Goal: Transaction & Acquisition: Purchase product/service

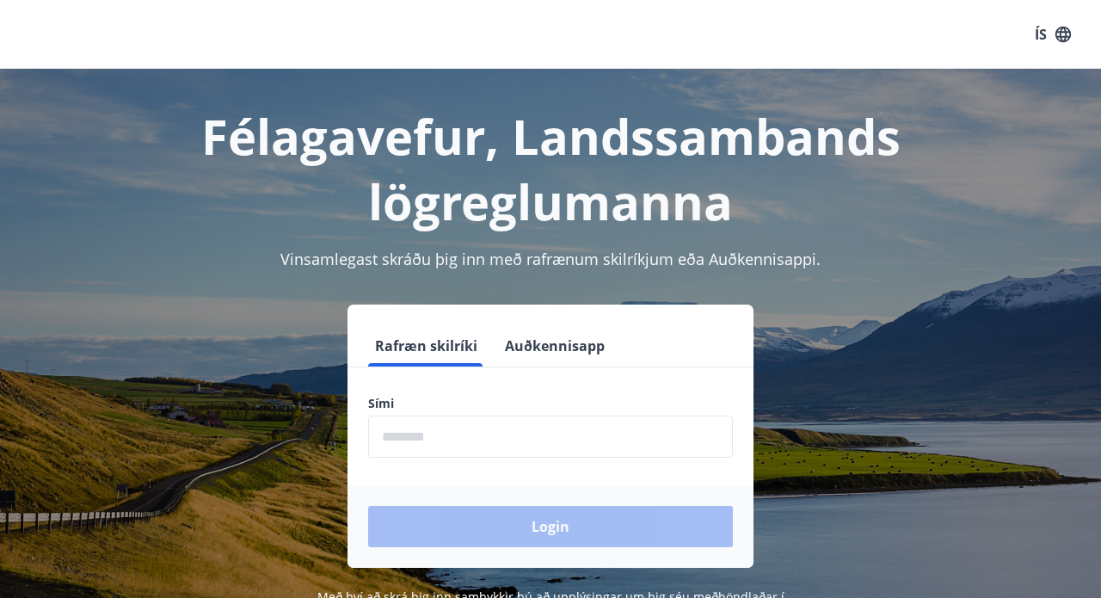
click at [489, 433] on input "phone" at bounding box center [550, 437] width 365 height 42
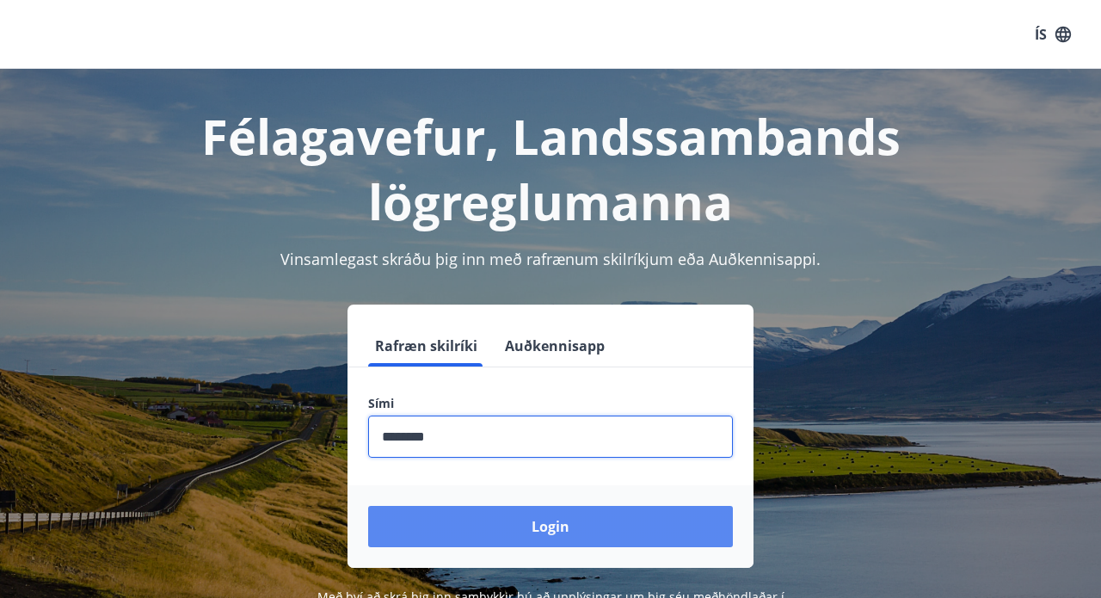
type input "********"
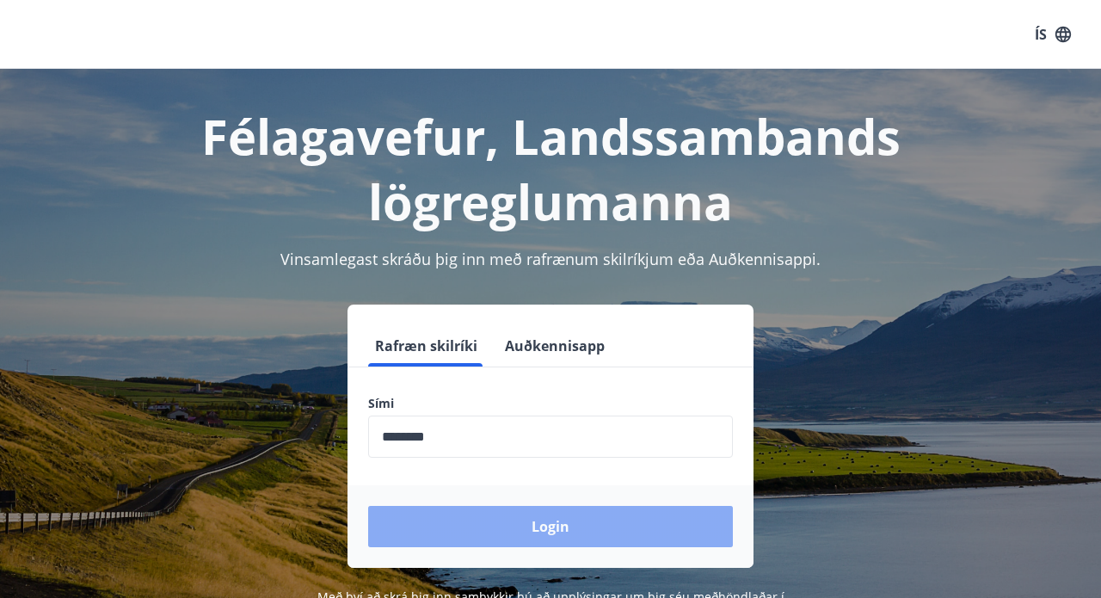
click at [584, 527] on button "Login" at bounding box center [550, 526] width 365 height 41
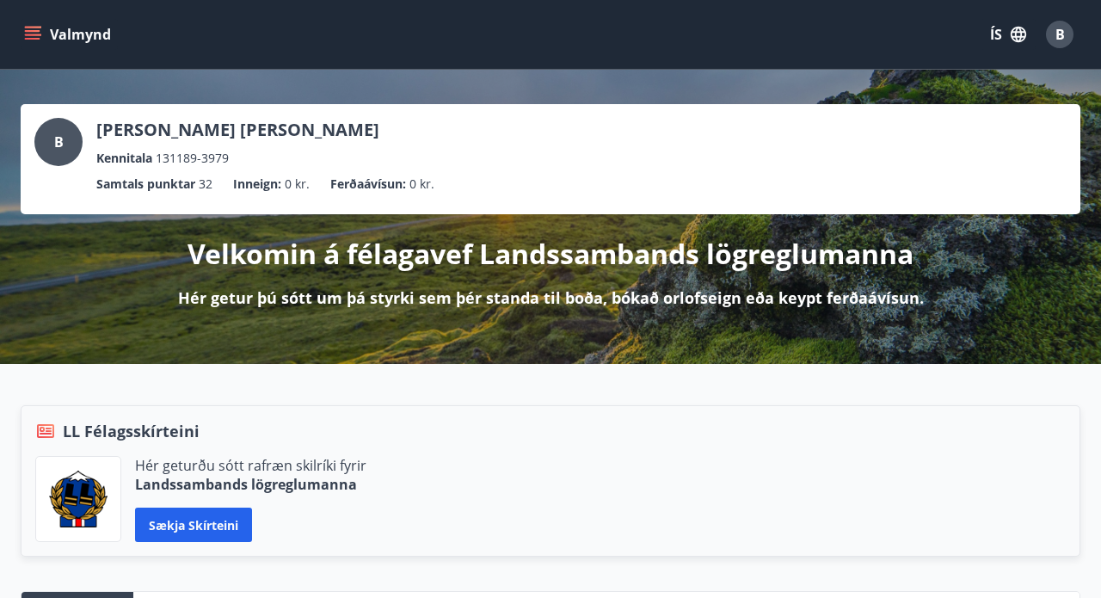
click at [35, 47] on button "Valmynd" at bounding box center [69, 34] width 97 height 31
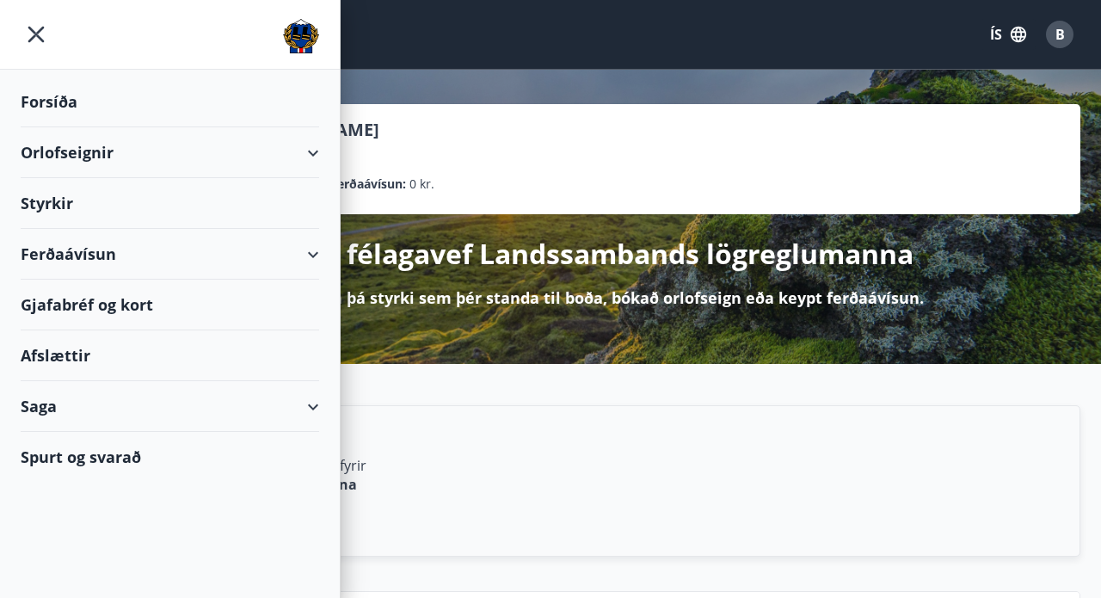
click at [95, 162] on div "Orlofseignir" at bounding box center [170, 152] width 299 height 51
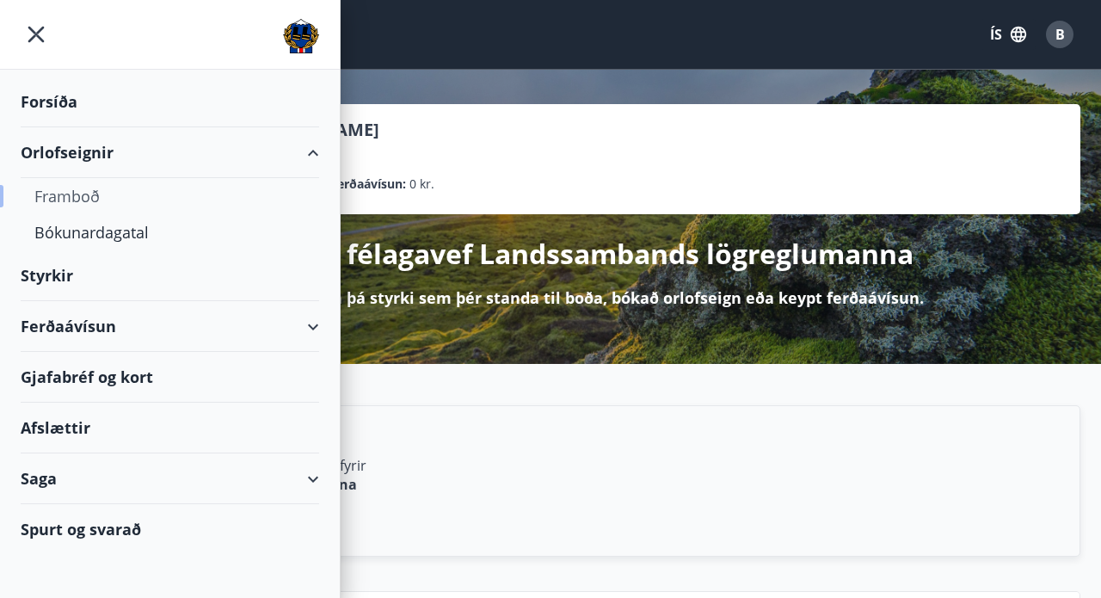
click at [81, 199] on div "Framboð" at bounding box center [169, 196] width 271 height 36
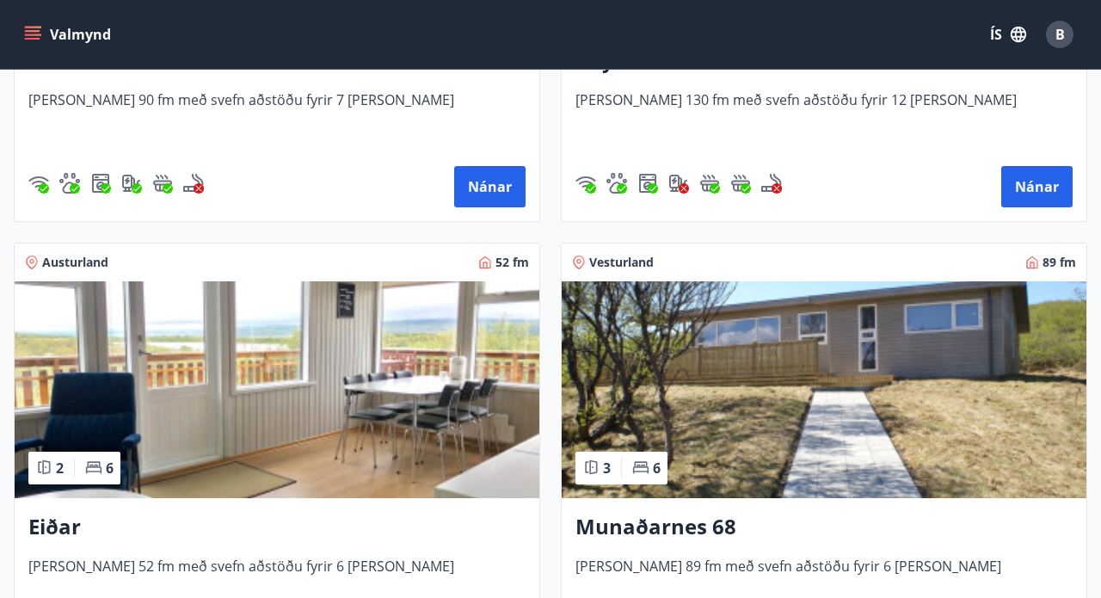
scroll to position [728, 0]
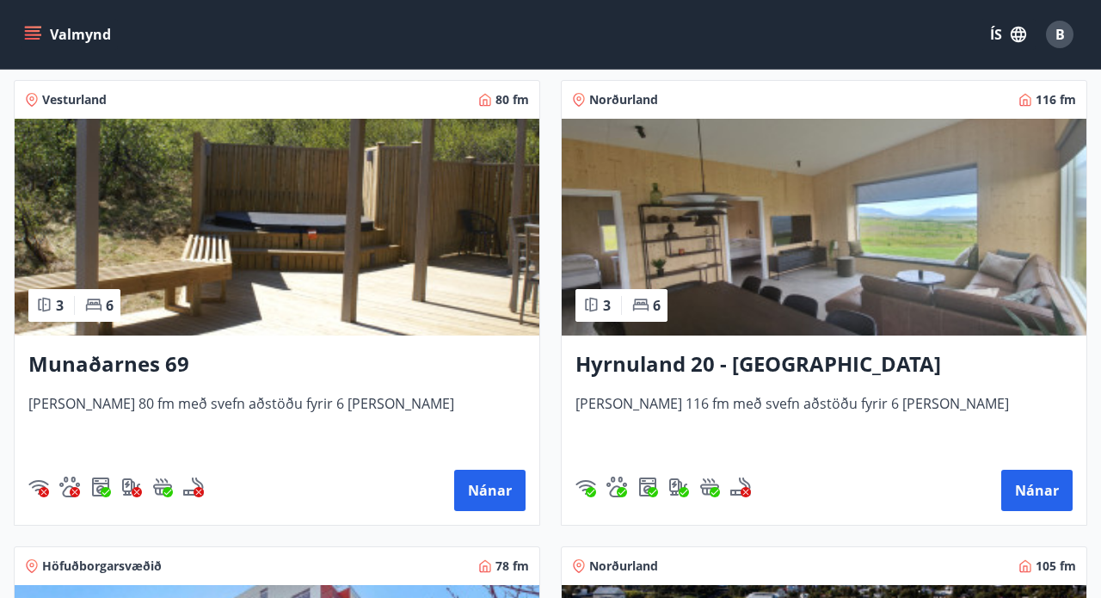
click at [762, 324] on img at bounding box center [824, 227] width 525 height 217
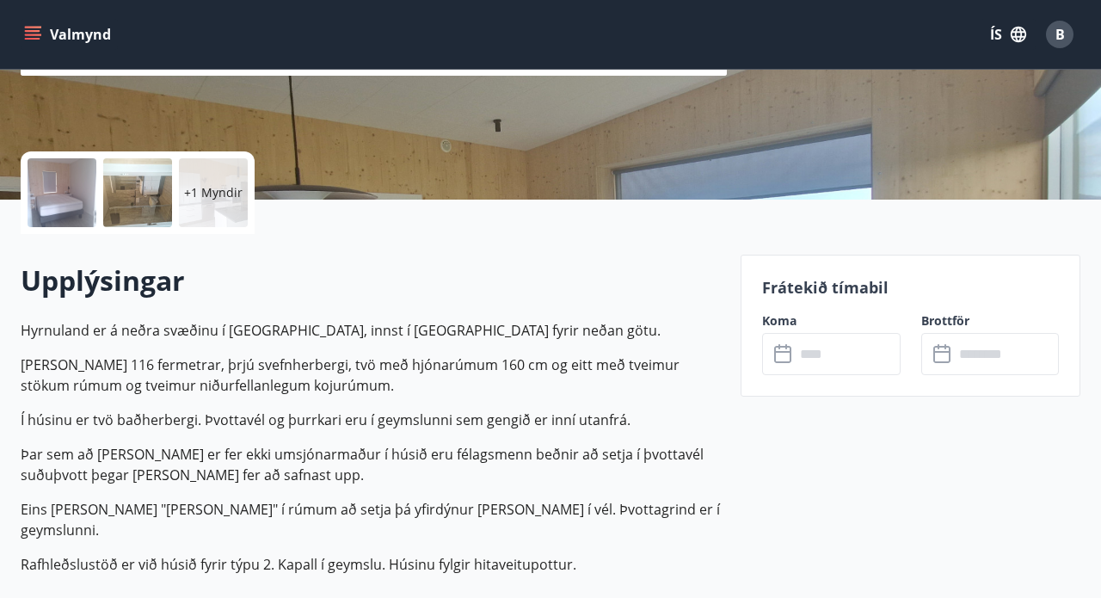
scroll to position [318, 0]
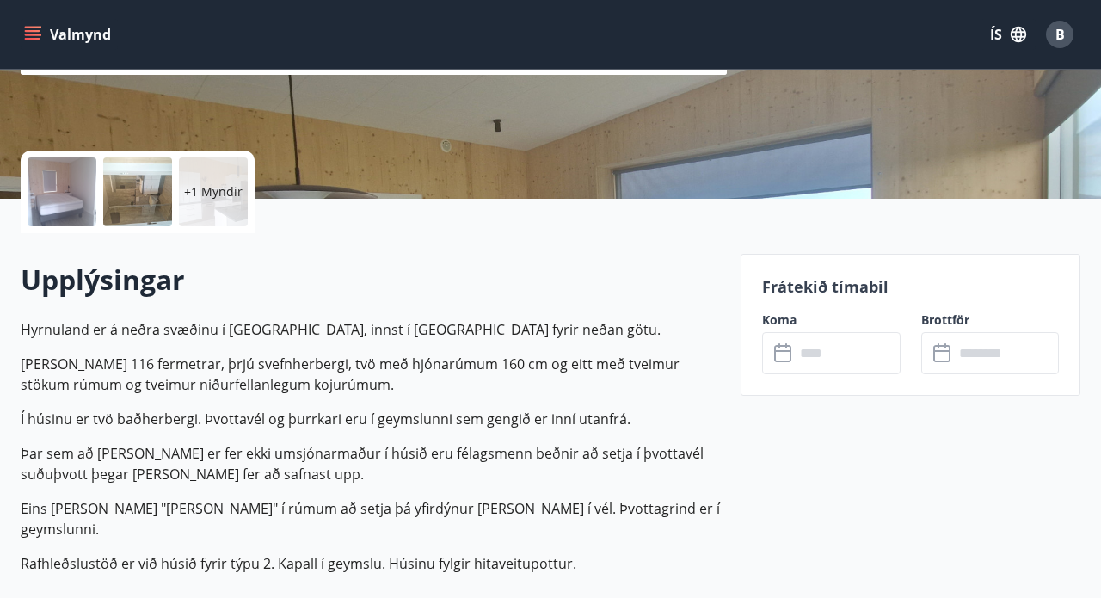
click at [817, 350] on input "text" at bounding box center [847, 353] width 105 height 42
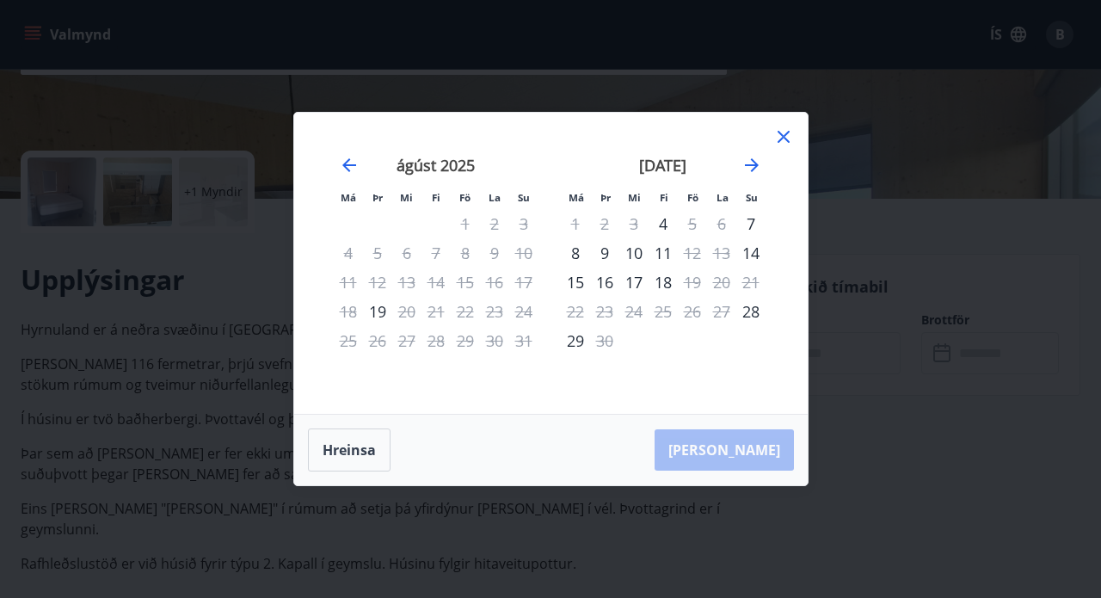
click at [787, 138] on icon at bounding box center [784, 136] width 21 height 21
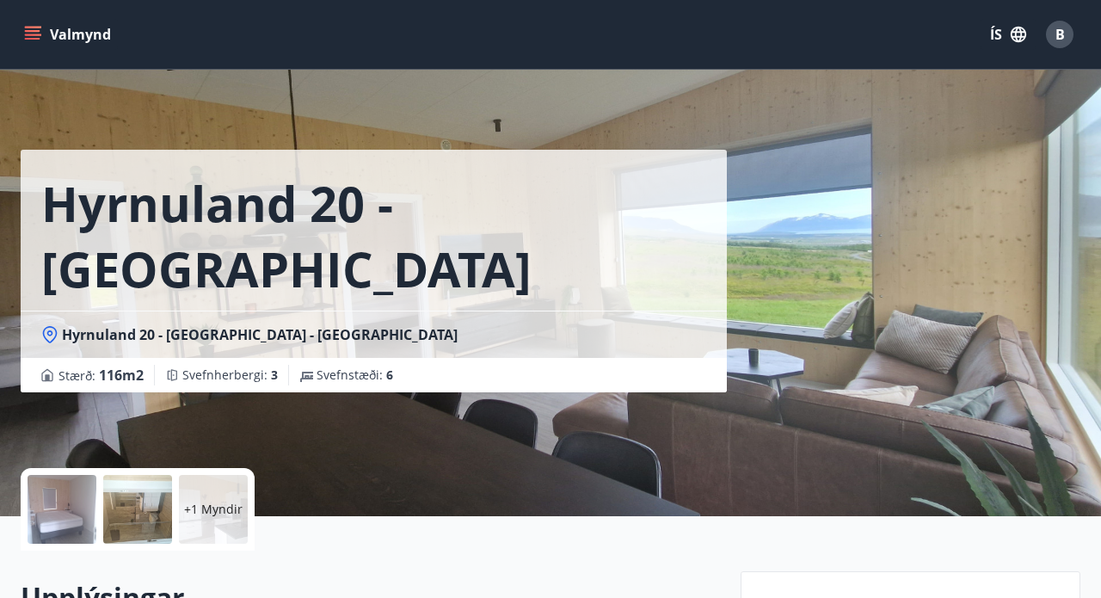
scroll to position [0, 0]
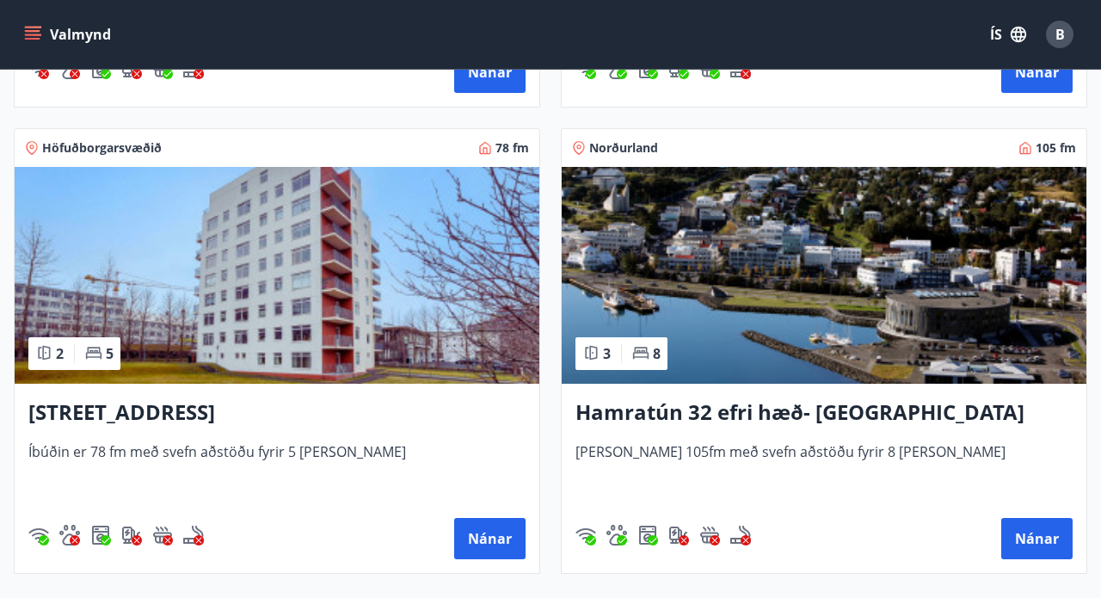
click at [719, 430] on div "Hamratún 32 efri hæð- Akureyri [PERSON_NAME] 105fm með svefn aðstöðu fyrir 8 [P…" at bounding box center [824, 478] width 525 height 189
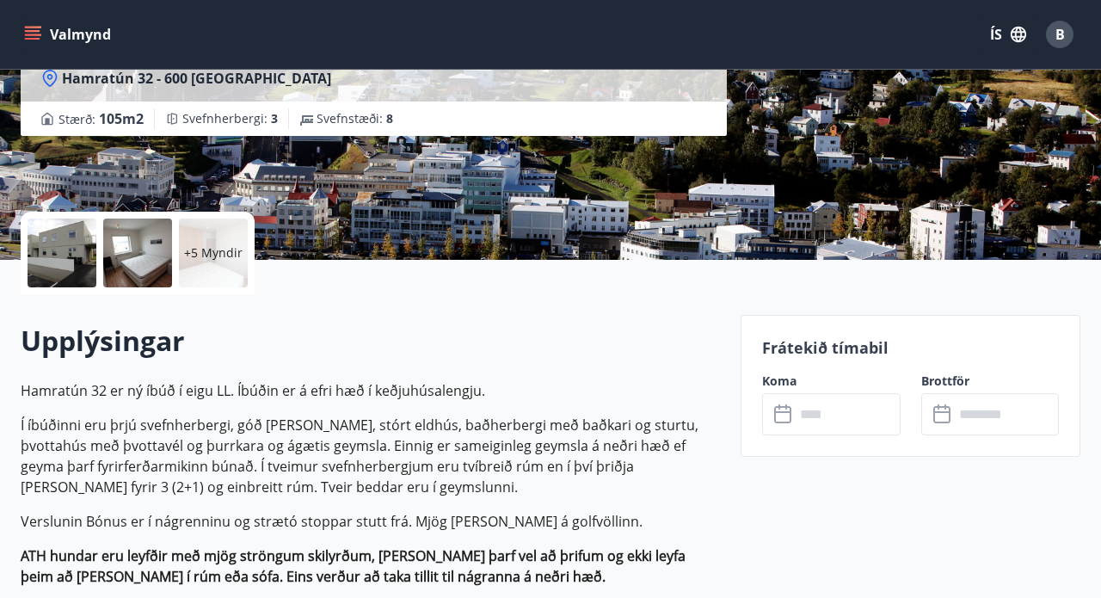
scroll to position [277, 0]
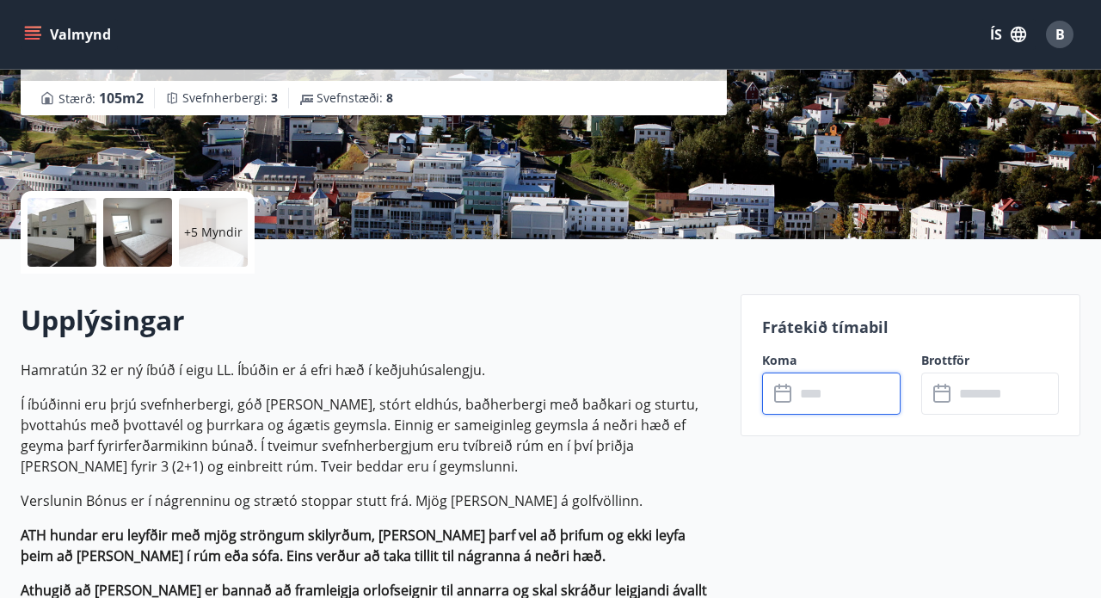
click at [847, 390] on input "text" at bounding box center [847, 394] width 105 height 42
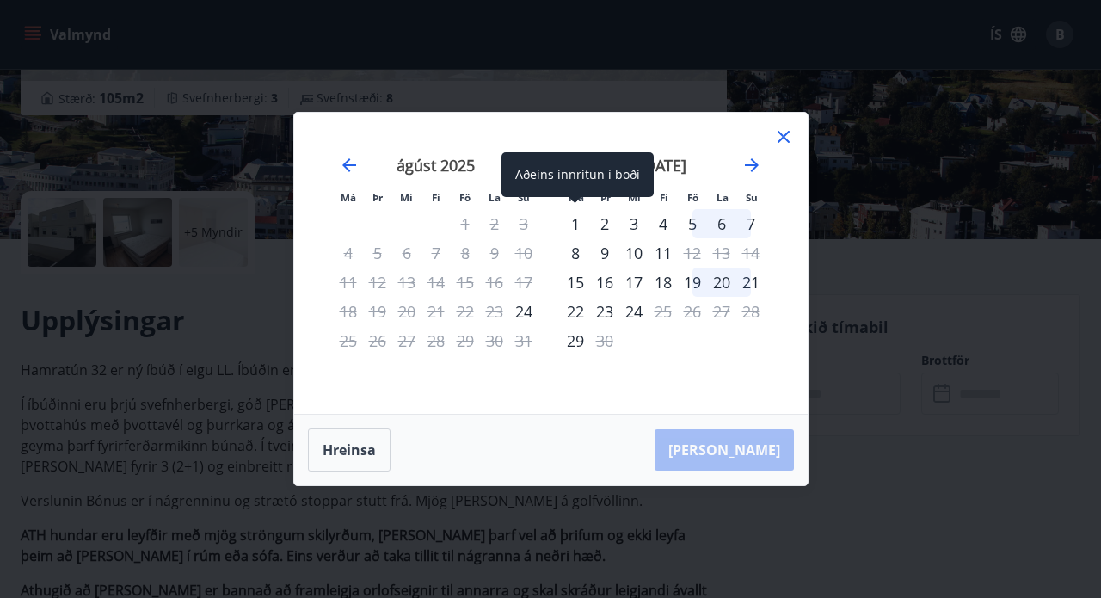
click at [576, 225] on div "1" at bounding box center [575, 223] width 29 height 29
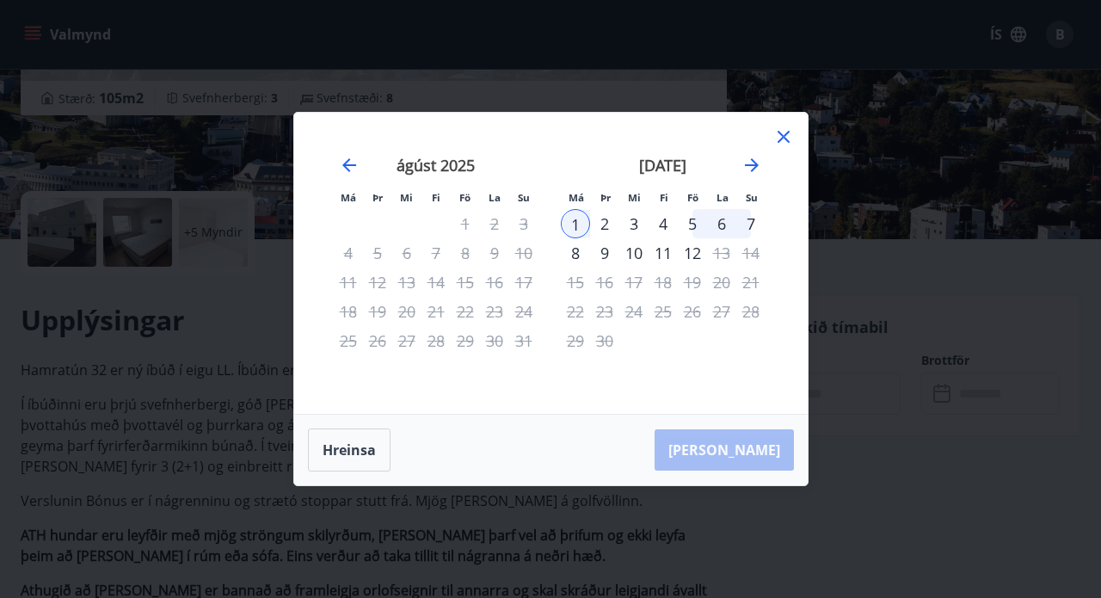
click at [669, 226] on div "4" at bounding box center [663, 223] width 29 height 29
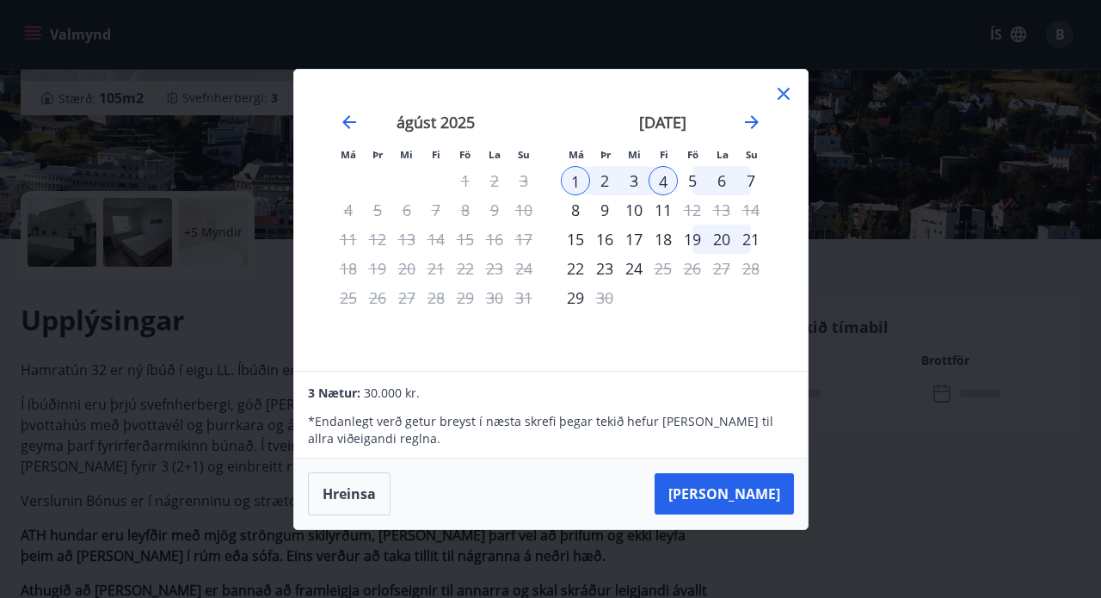
click at [574, 213] on div "8" at bounding box center [575, 209] width 29 height 29
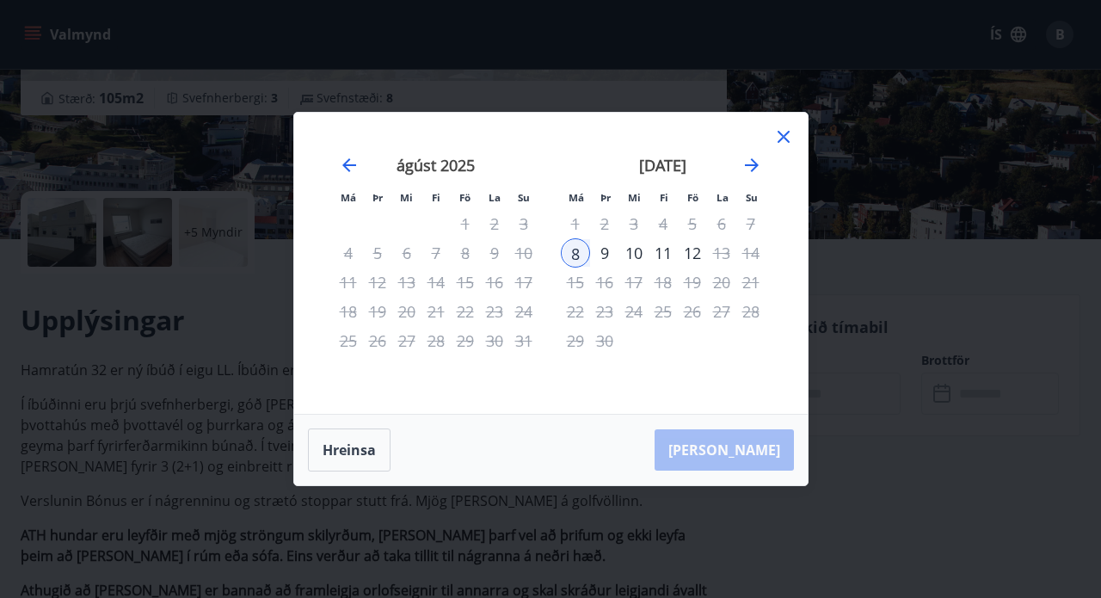
click at [646, 257] on div "10" at bounding box center [634, 252] width 29 height 29
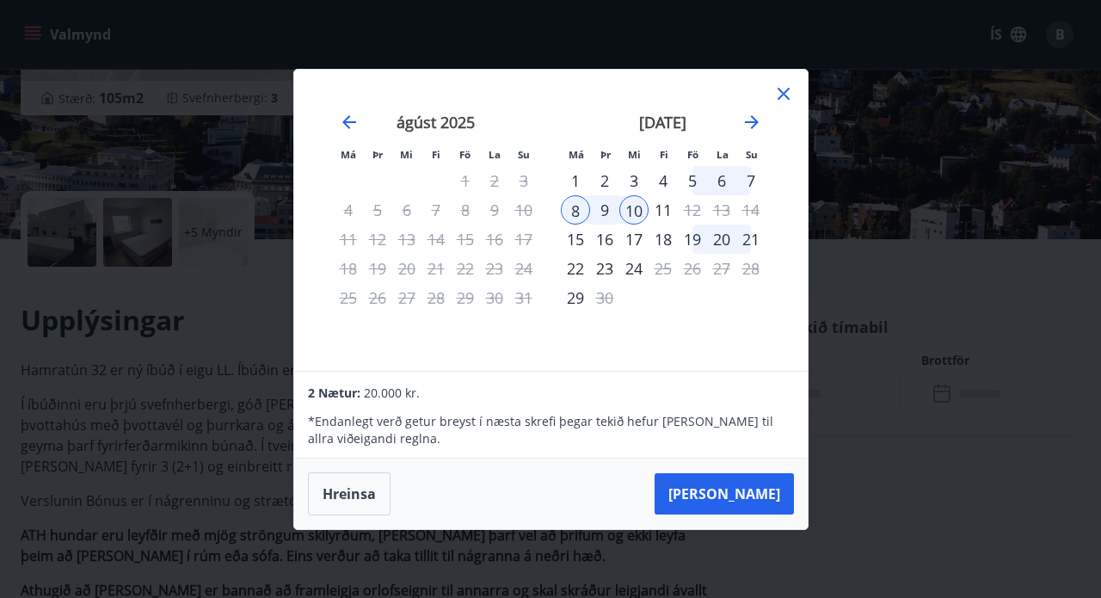
click at [663, 217] on div "11" at bounding box center [663, 209] width 29 height 29
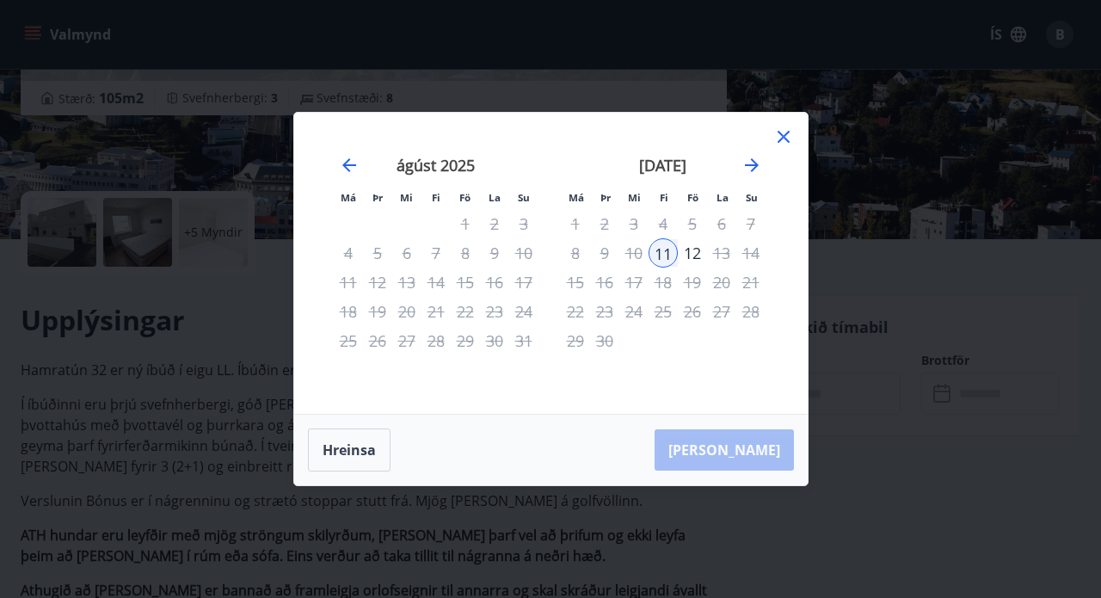
click at [781, 123] on div "Má Þr Mi Fi Fö La Su Má Þr Mi Fi Fö La Su [DATE] 1 2 3 4 5 6 7 8 9 10 11 12 13 …" at bounding box center [551, 263] width 514 height 301
click at [782, 135] on icon at bounding box center [784, 137] width 12 height 12
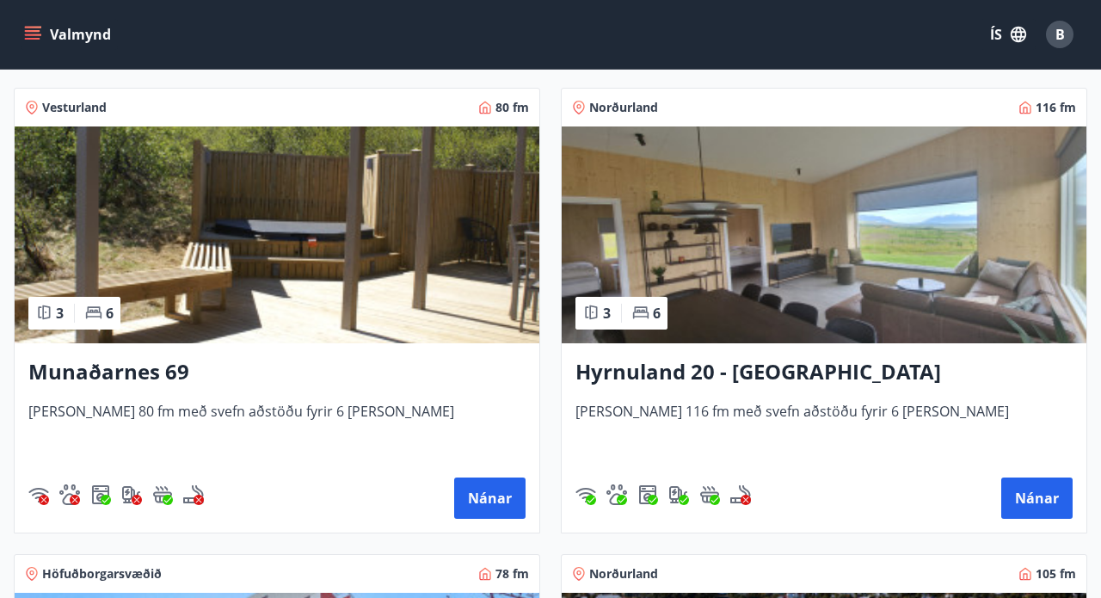
click at [701, 282] on img at bounding box center [824, 234] width 525 height 217
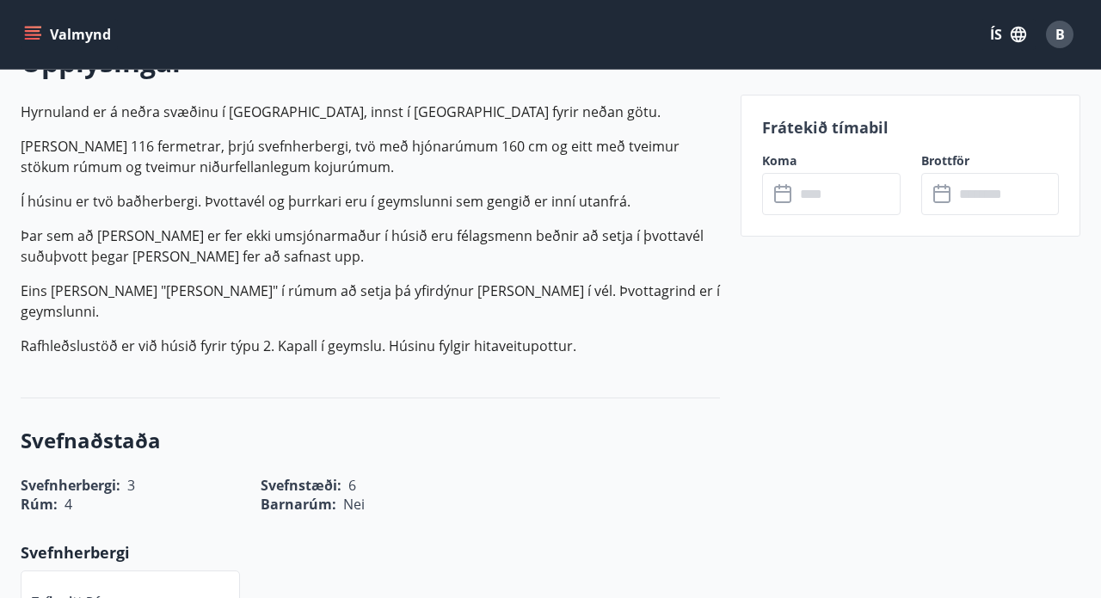
scroll to position [532, 0]
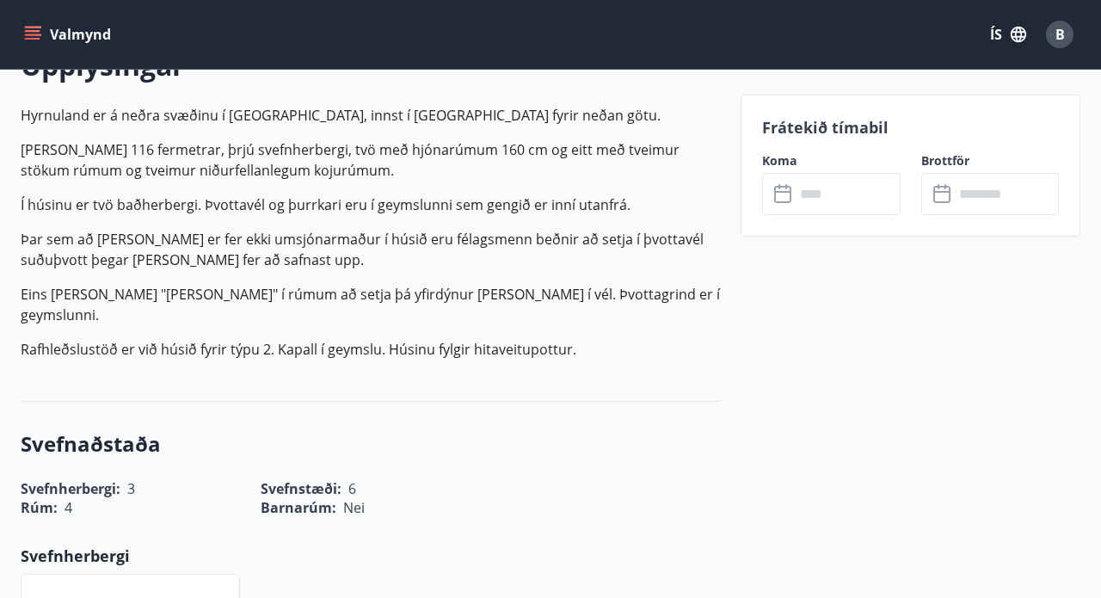
click at [844, 217] on div "Frátekið tímabil Koma ​ ​ Brottför ​ ​" at bounding box center [911, 166] width 340 height 142
click at [844, 213] on input "text" at bounding box center [847, 194] width 105 height 42
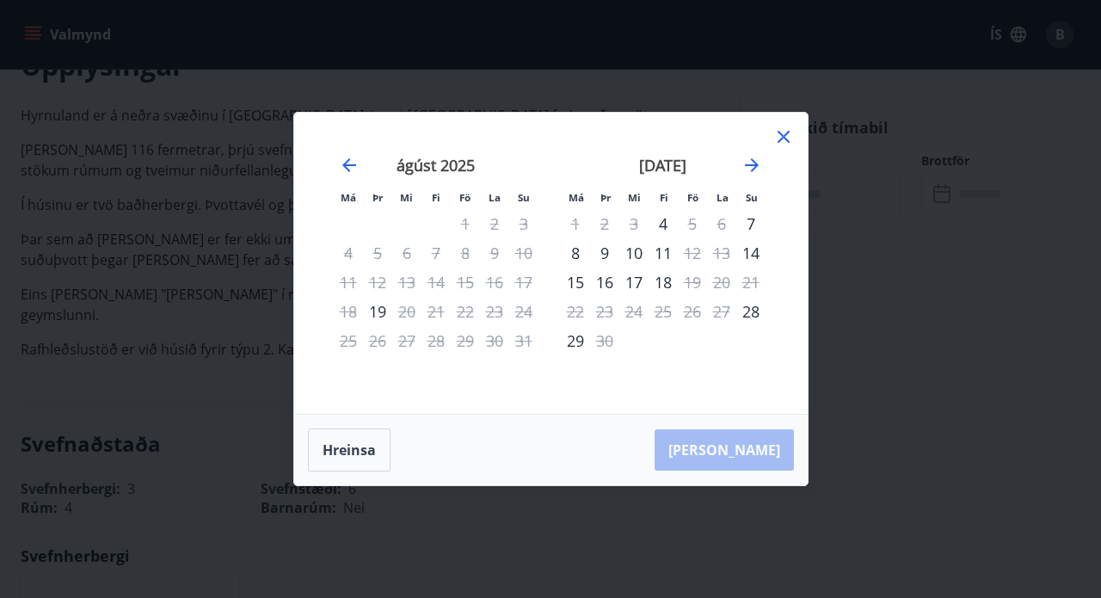
click at [579, 256] on div "8" at bounding box center [575, 252] width 29 height 29
click at [631, 253] on div "10" at bounding box center [634, 252] width 29 height 29
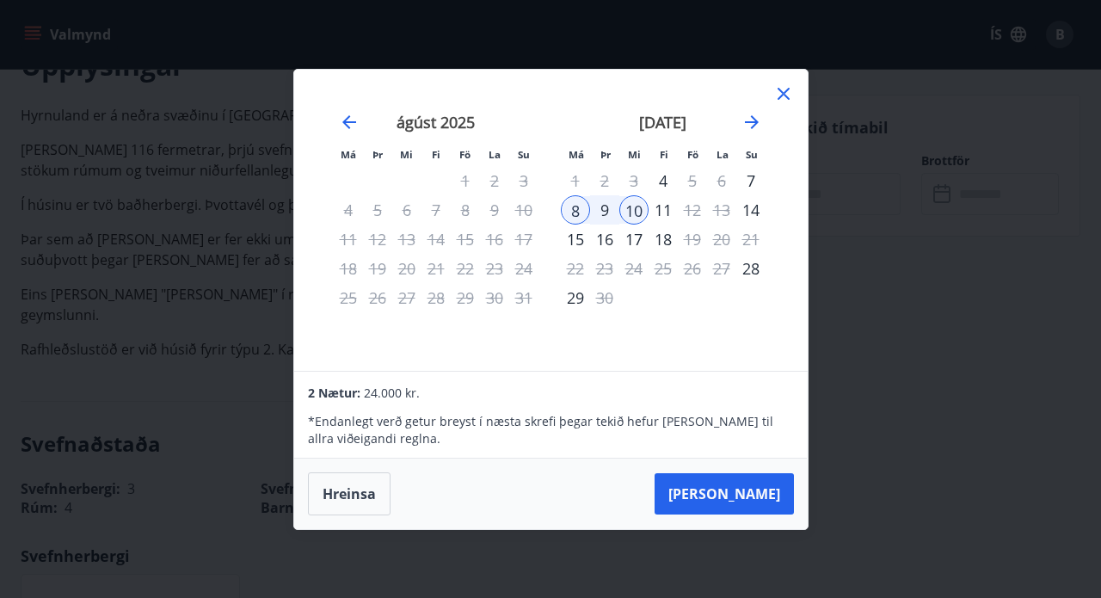
click at [788, 96] on icon at bounding box center [784, 93] width 21 height 21
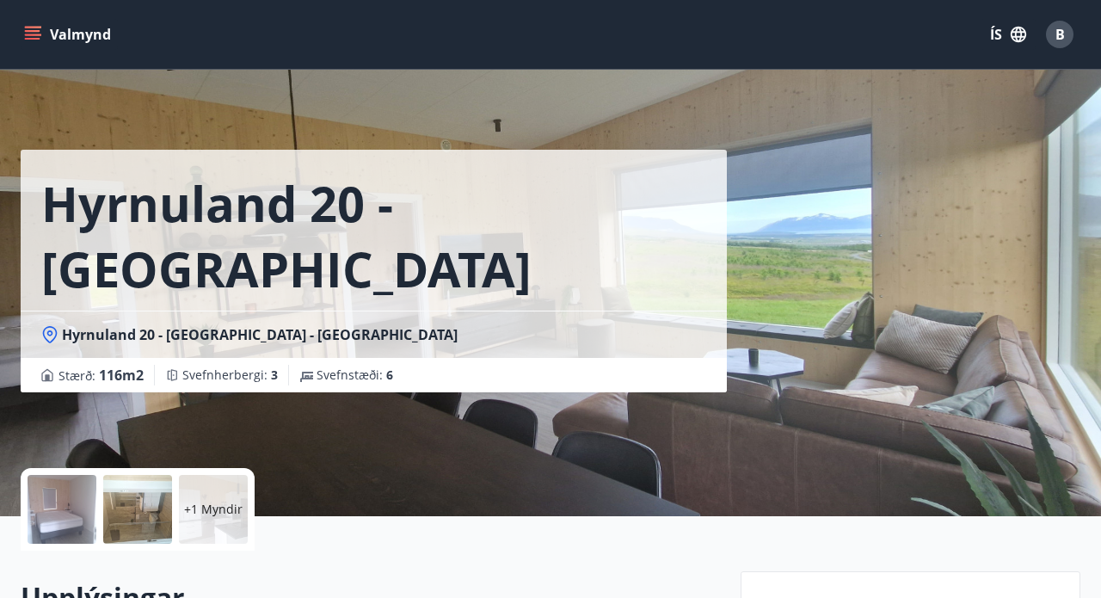
scroll to position [0, 0]
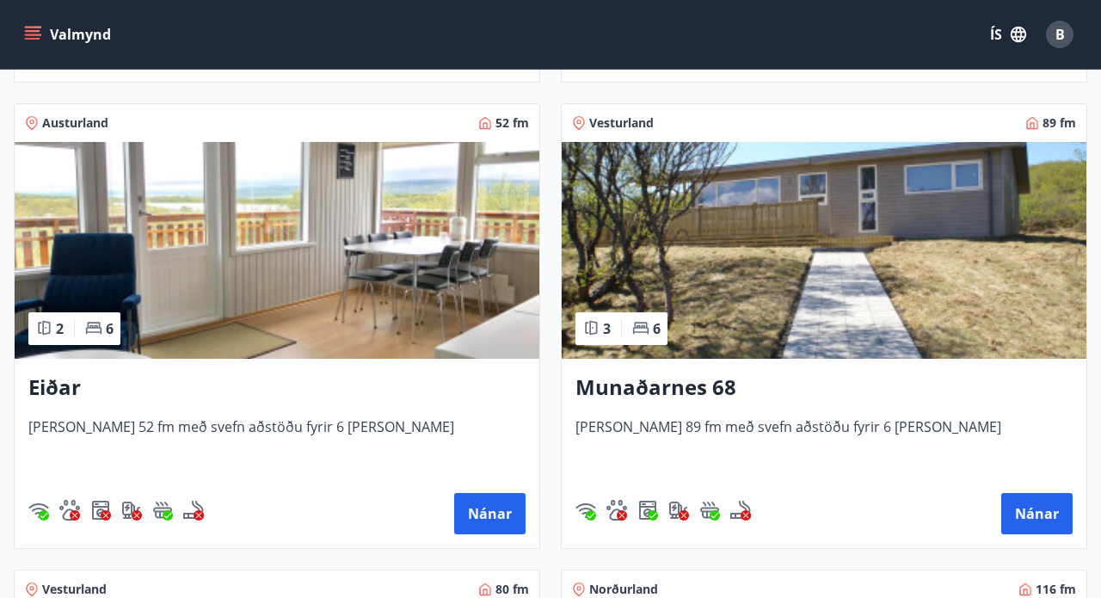
scroll to position [762, 0]
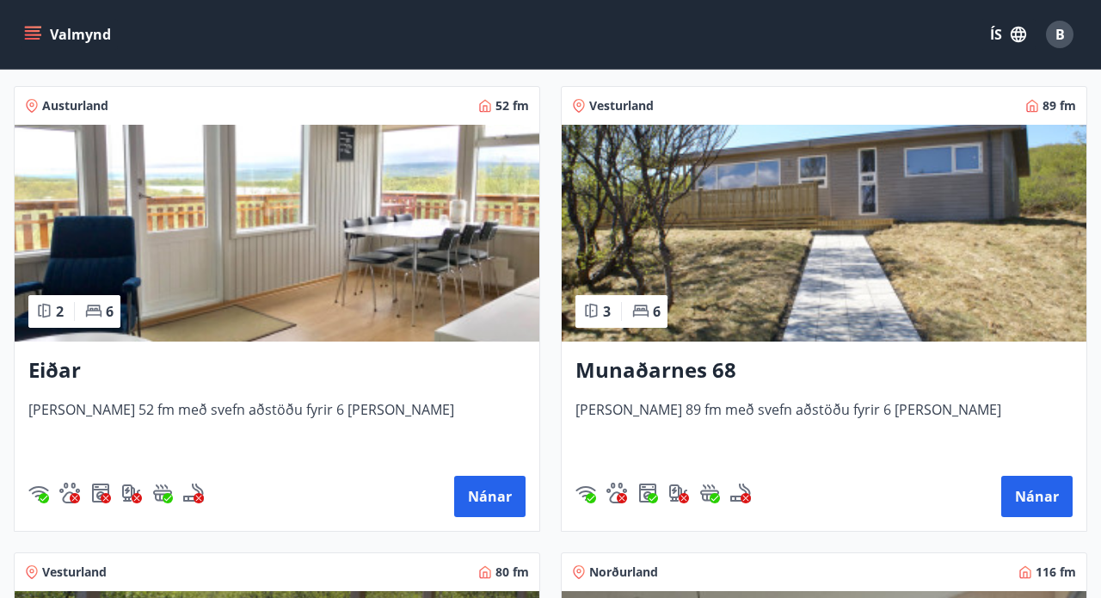
click at [64, 367] on h3 "Eiðar" at bounding box center [276, 370] width 497 height 31
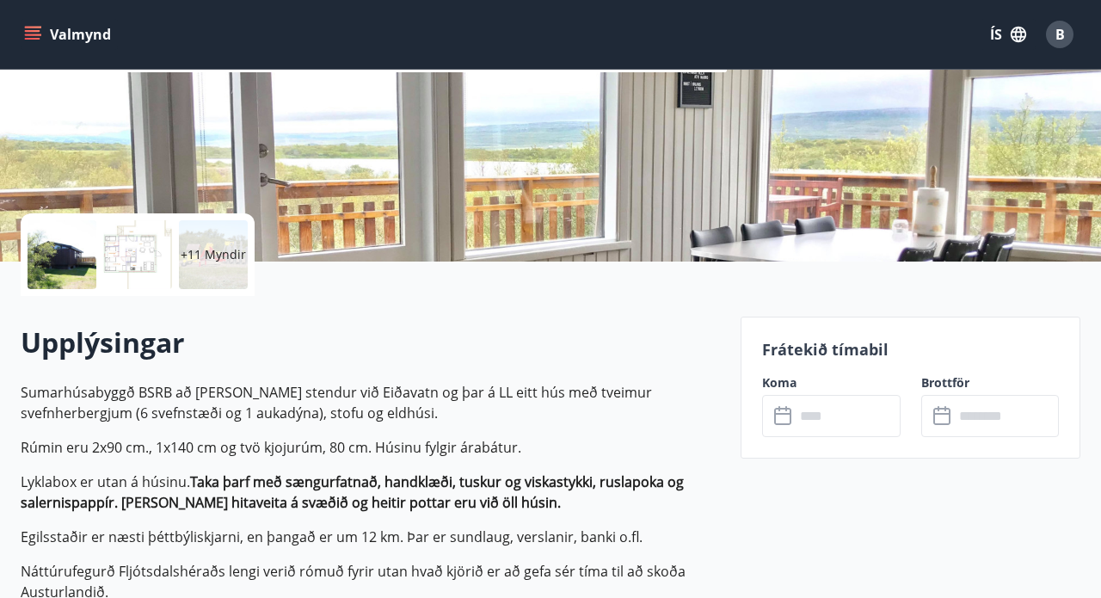
scroll to position [305, 0]
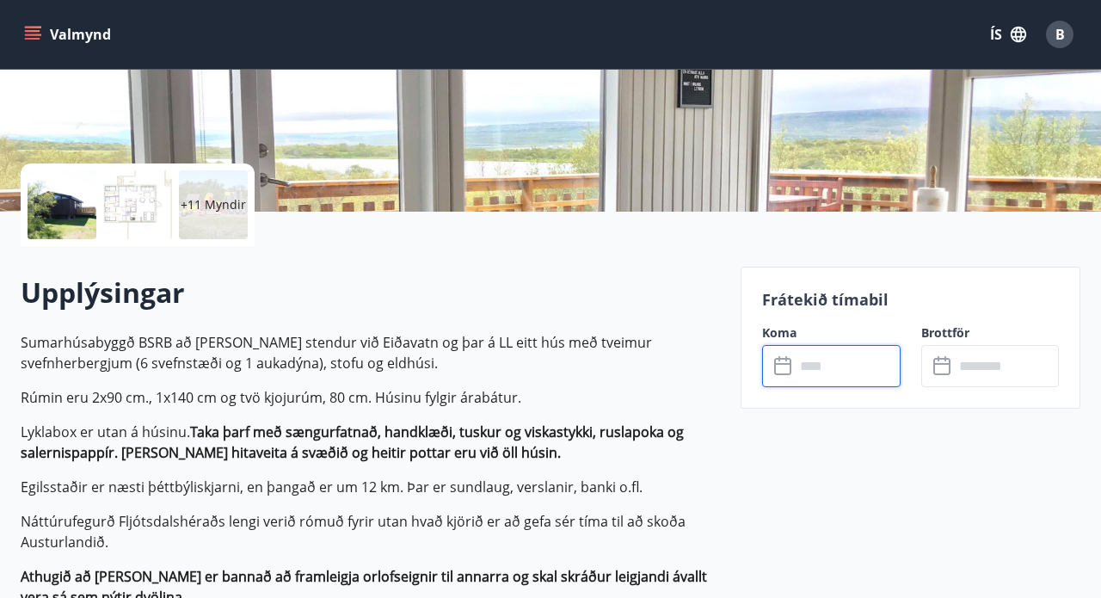
click at [821, 362] on input "text" at bounding box center [847, 366] width 105 height 42
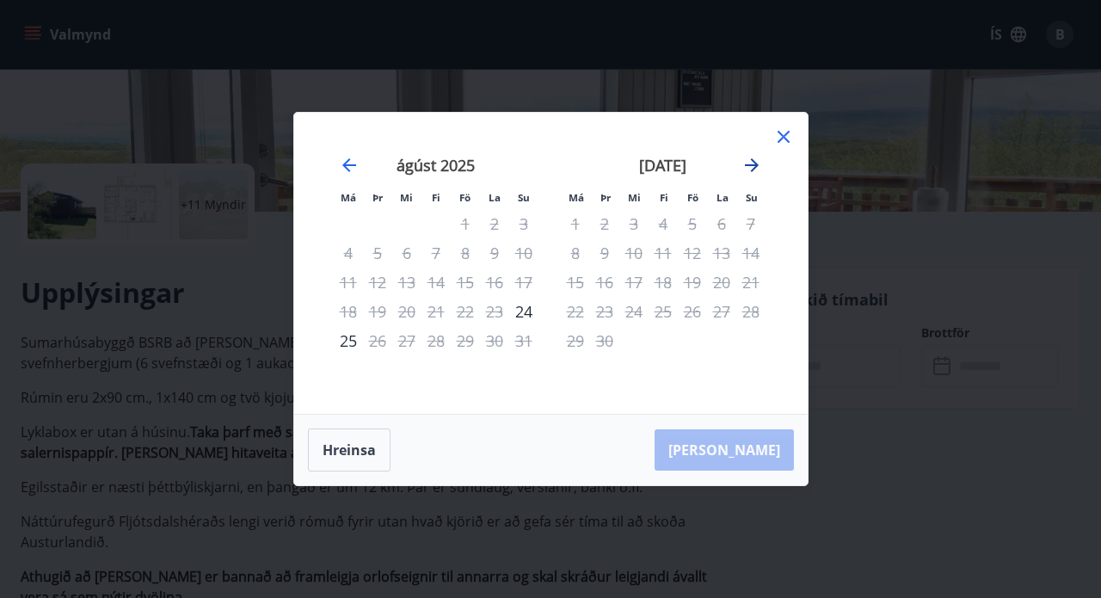
click at [755, 173] on icon "Move forward to switch to the next month." at bounding box center [752, 165] width 21 height 21
click at [793, 138] on icon at bounding box center [784, 136] width 21 height 21
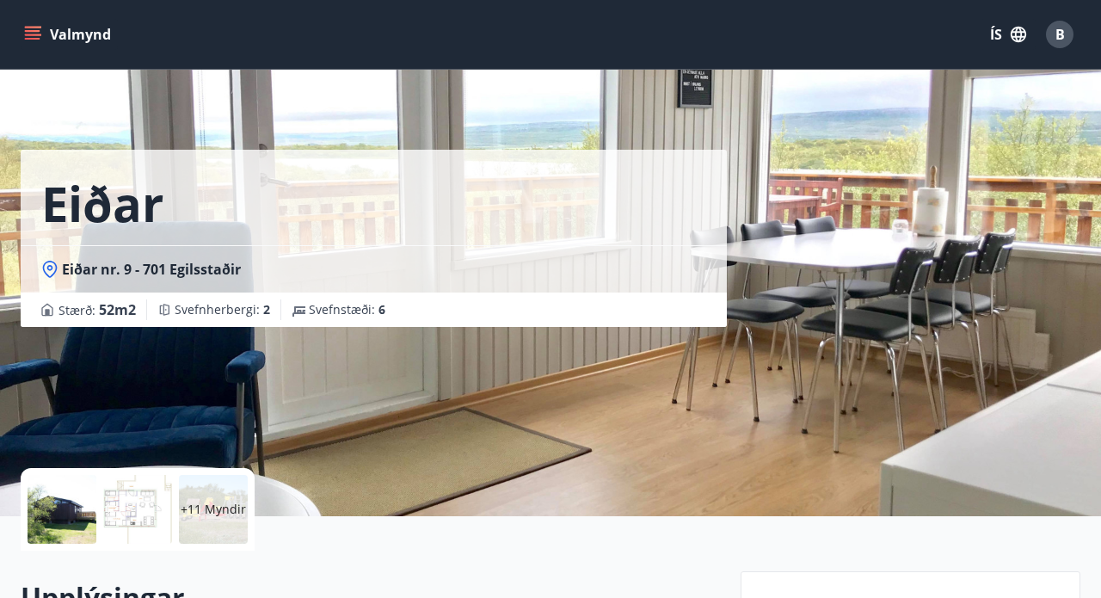
scroll to position [0, 0]
click at [83, 32] on button "Valmynd" at bounding box center [69, 34] width 97 height 31
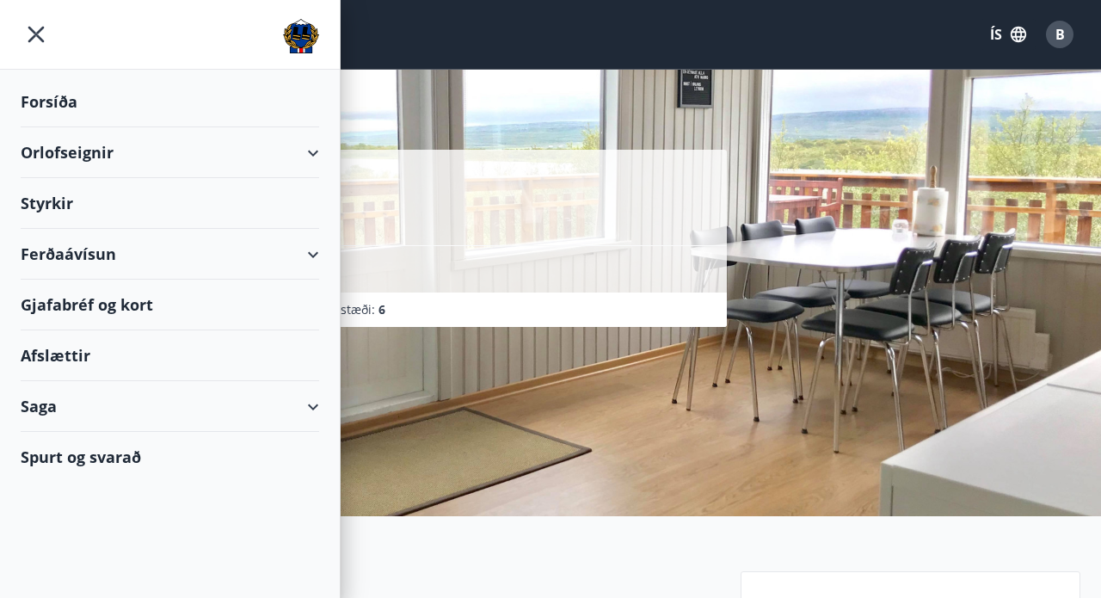
click at [89, 243] on div "Ferðaávísun" at bounding box center [170, 254] width 299 height 51
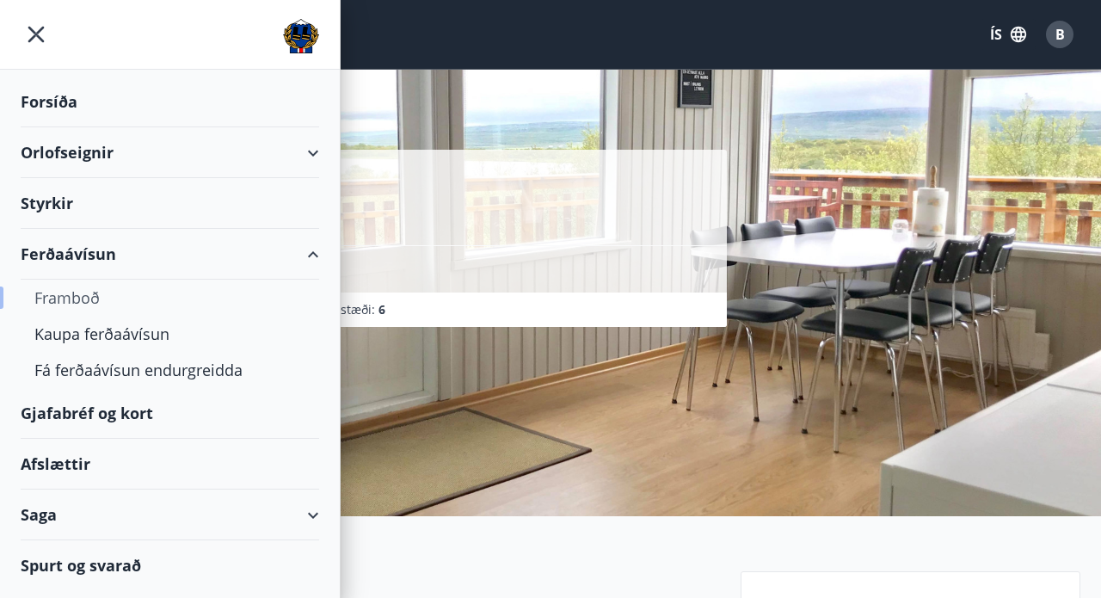
click at [85, 297] on div "Framboð" at bounding box center [169, 298] width 271 height 36
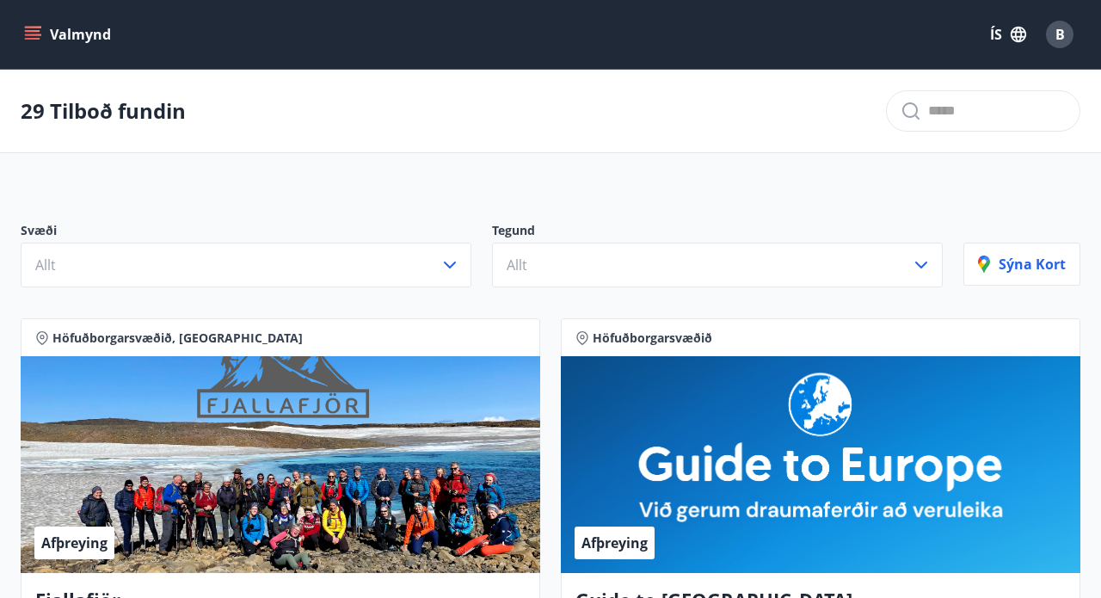
click at [67, 23] on button "Valmynd" at bounding box center [69, 34] width 97 height 31
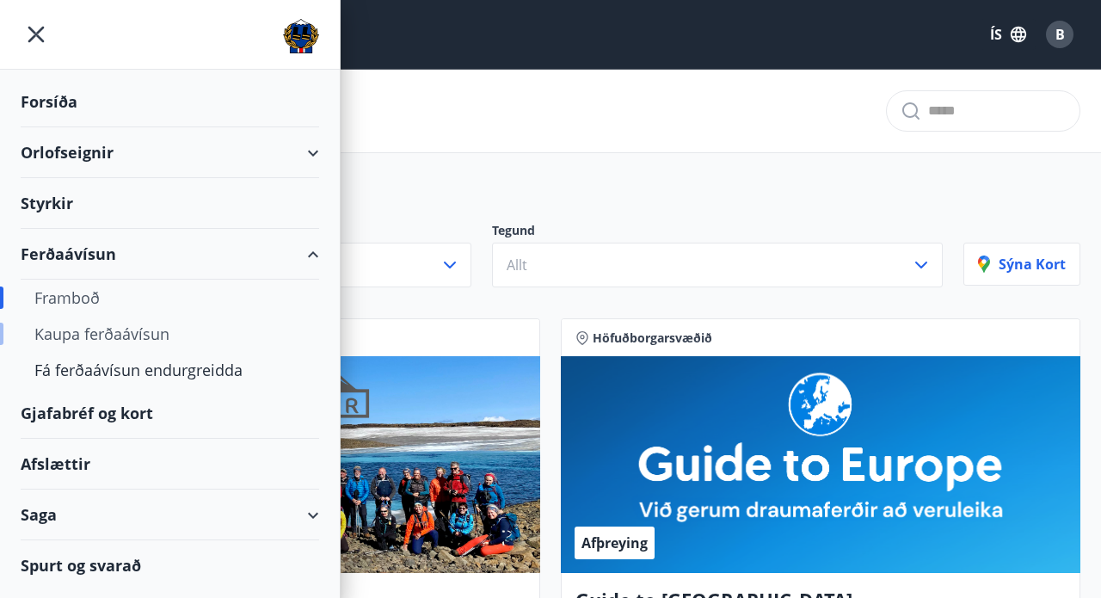
click at [88, 337] on div "Kaupa ferðaávísun" at bounding box center [169, 334] width 271 height 36
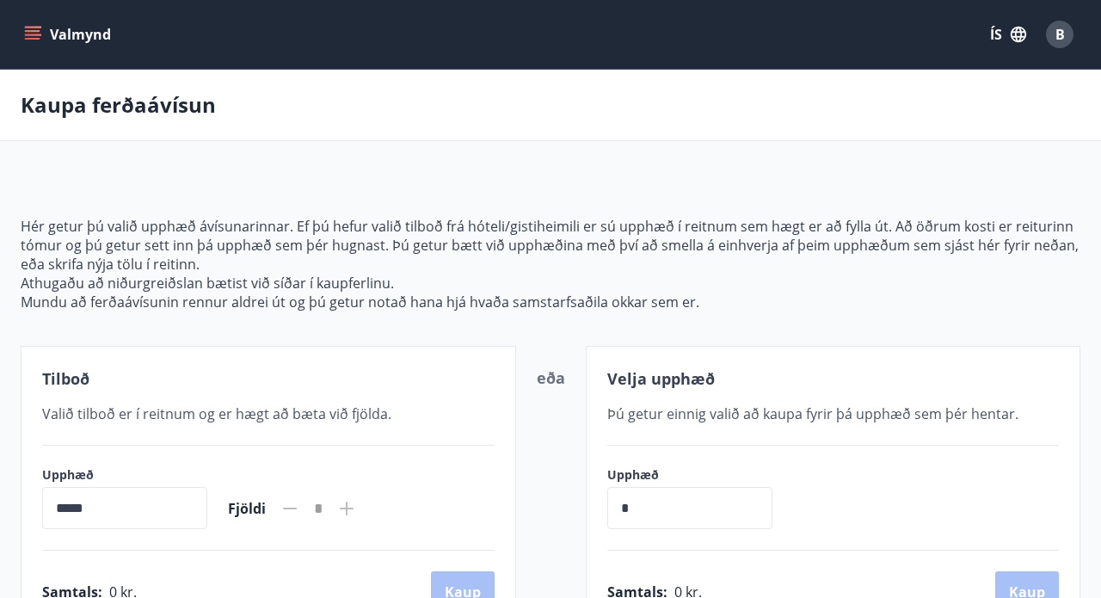
click at [59, 51] on div "Valmynd ÍS B" at bounding box center [551, 34] width 1060 height 41
click at [55, 51] on div "Valmynd ÍS B" at bounding box center [551, 34] width 1060 height 41
click at [50, 39] on button "Valmynd" at bounding box center [69, 34] width 97 height 31
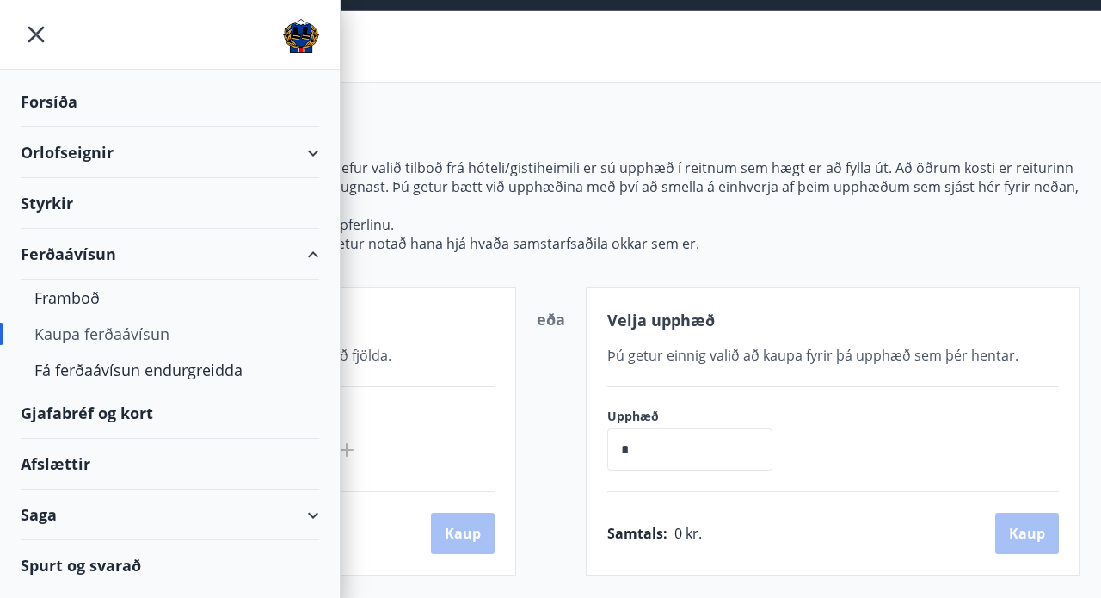
scroll to position [59, 0]
click at [116, 416] on div "Gjafabréf og kort" at bounding box center [170, 413] width 299 height 51
